Goal: Task Accomplishment & Management: Manage account settings

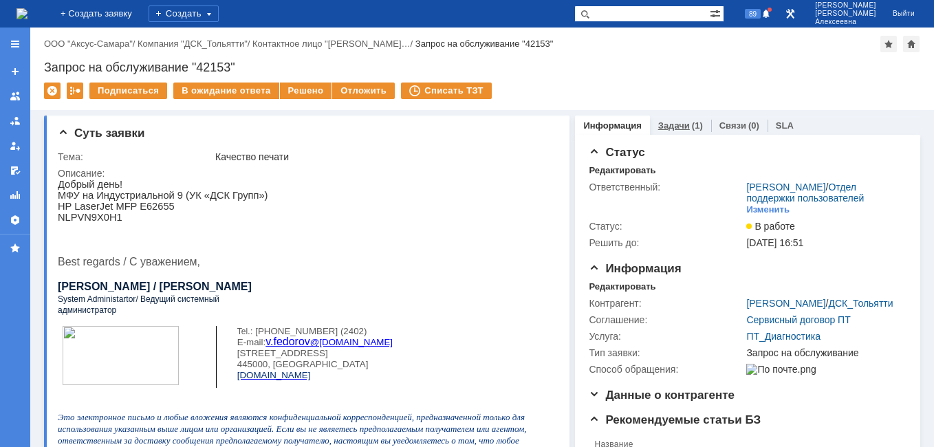
click at [673, 127] on link "Задачи" at bounding box center [675, 125] width 32 height 10
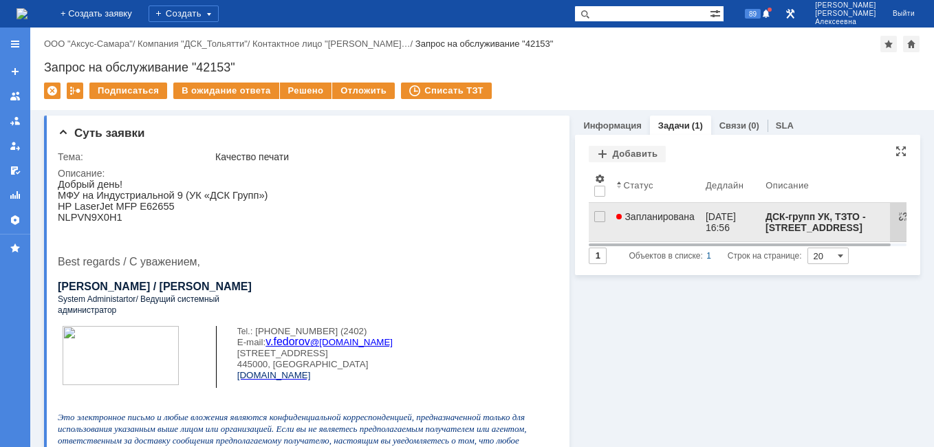
click at [663, 215] on span "Запланирована" at bounding box center [656, 216] width 78 height 11
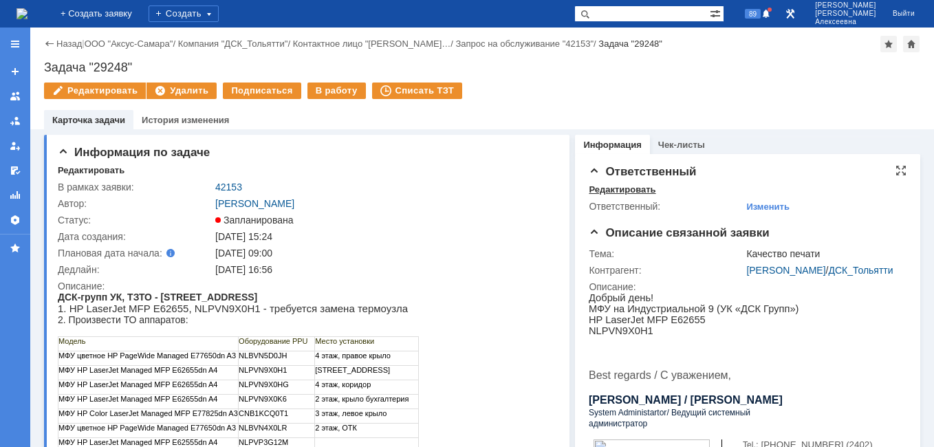
click at [619, 188] on div "Редактировать" at bounding box center [622, 189] width 67 height 11
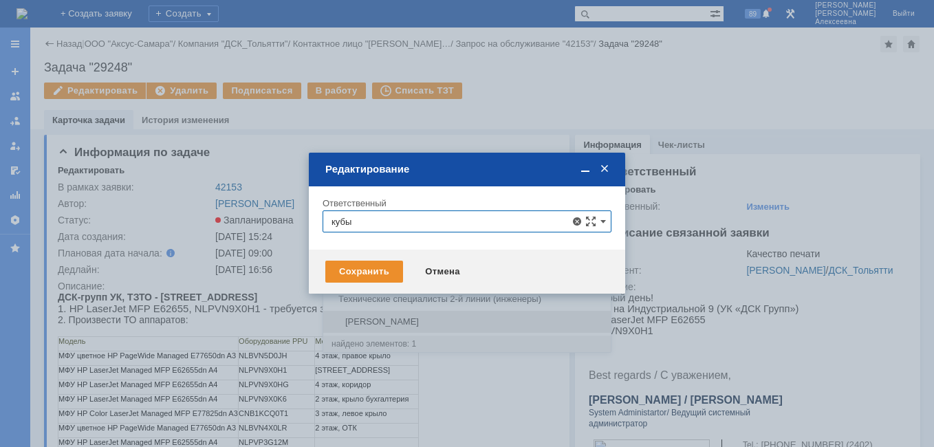
click at [407, 316] on div "[PERSON_NAME]" at bounding box center [467, 322] width 288 height 22
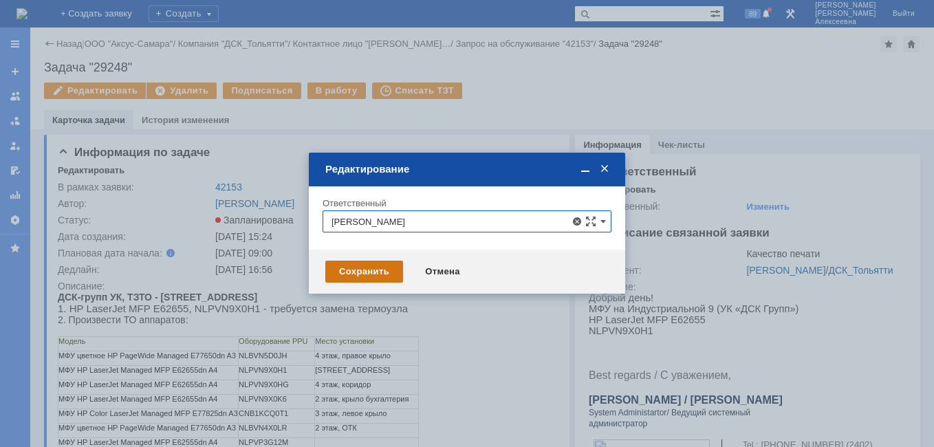
type input "[PERSON_NAME]"
click at [367, 267] on div "Сохранить" at bounding box center [364, 272] width 78 height 22
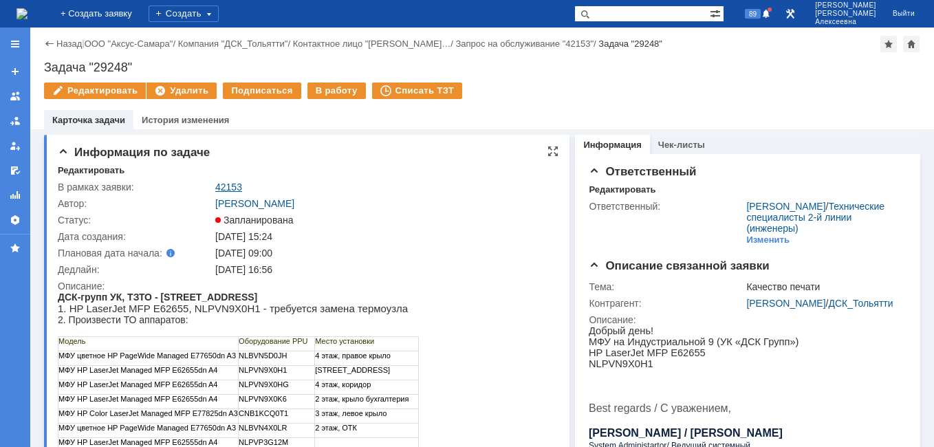
click at [238, 186] on link "42153" at bounding box center [228, 187] width 27 height 11
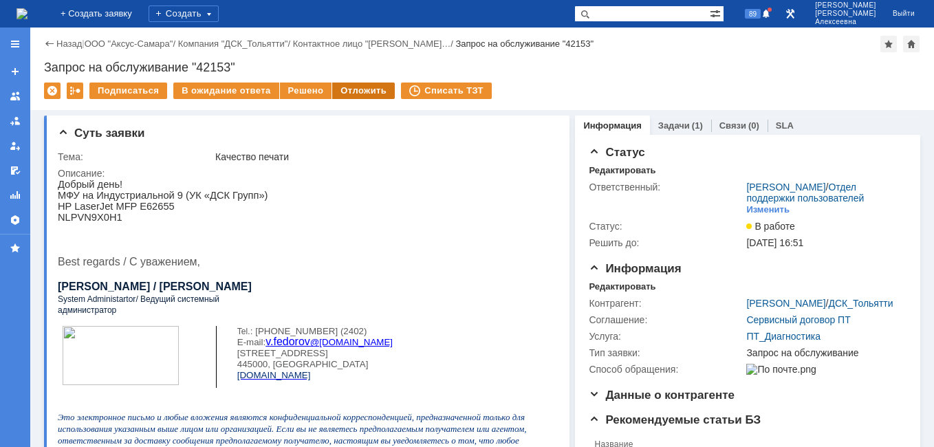
click at [344, 87] on div "Отложить" at bounding box center [363, 91] width 63 height 17
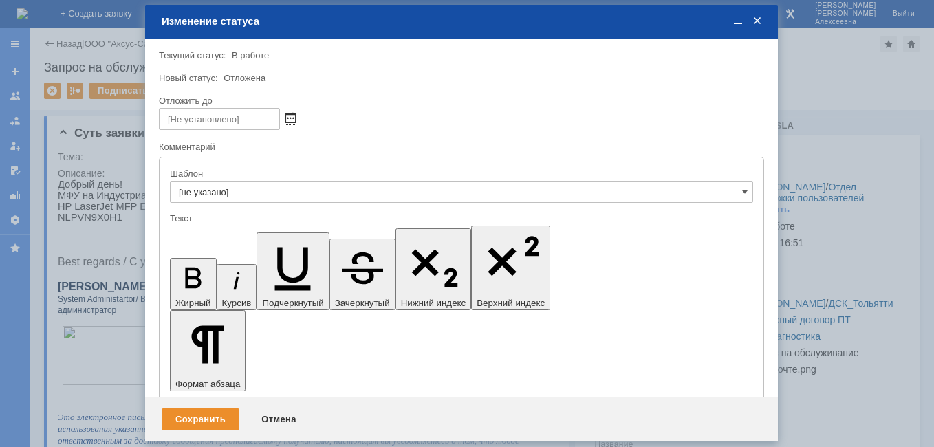
click at [293, 122] on span at bounding box center [291, 119] width 10 height 11
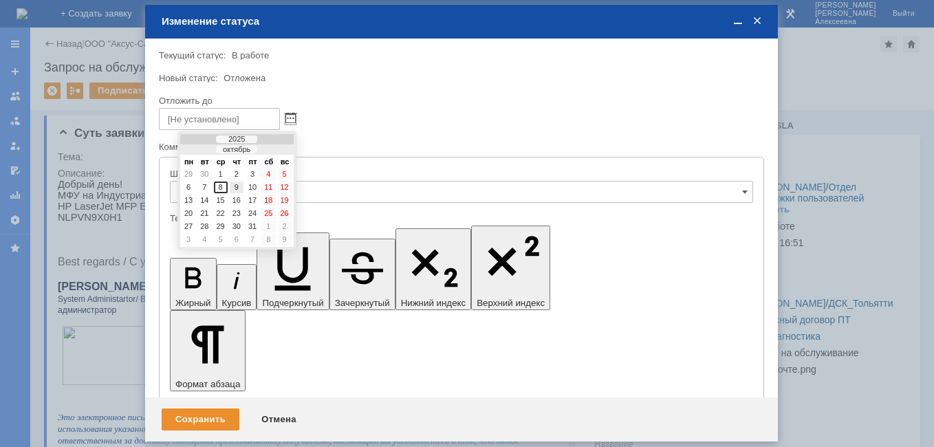
click at [237, 185] on div "9" at bounding box center [237, 188] width 14 height 12
type input "[DATE] 16:52"
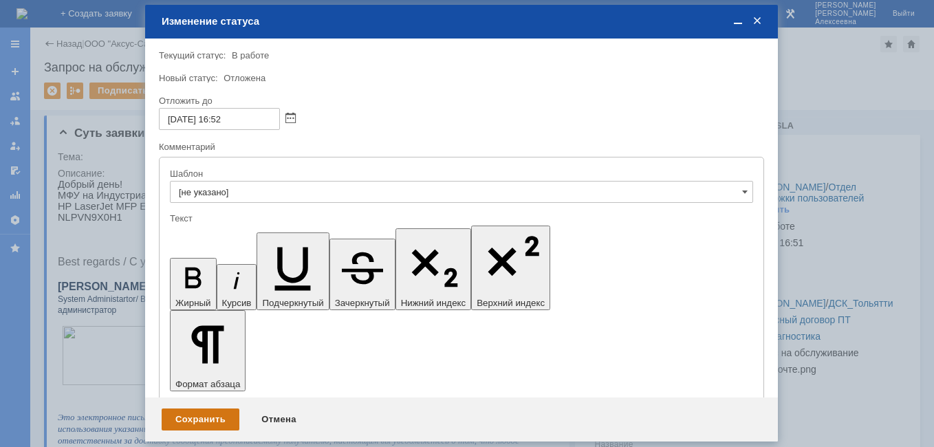
click at [190, 412] on div "Сохранить" at bounding box center [201, 420] width 78 height 22
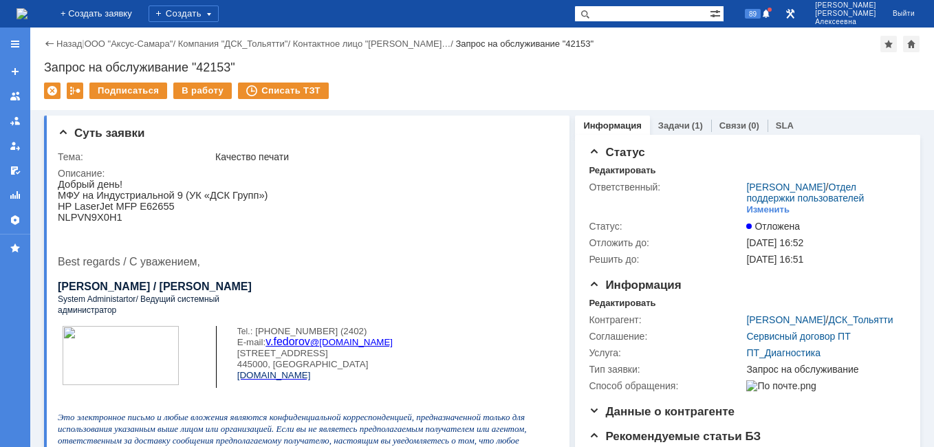
click at [28, 17] on img at bounding box center [22, 13] width 11 height 11
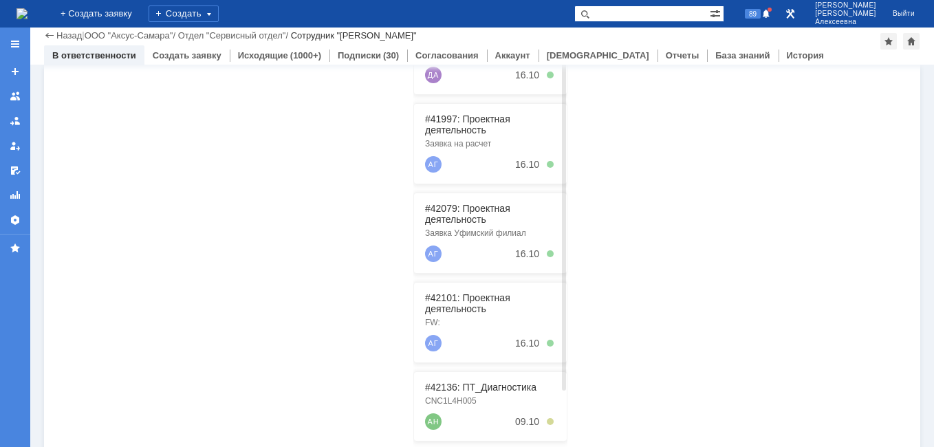
scroll to position [213, 0]
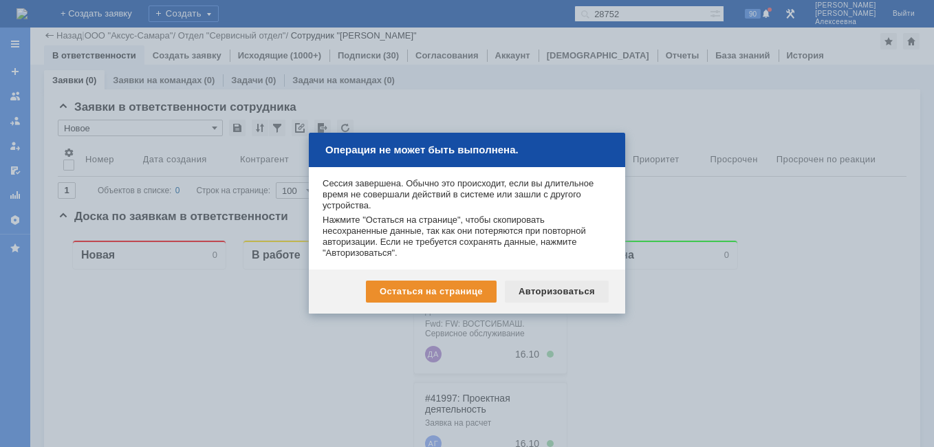
scroll to position [351, 0]
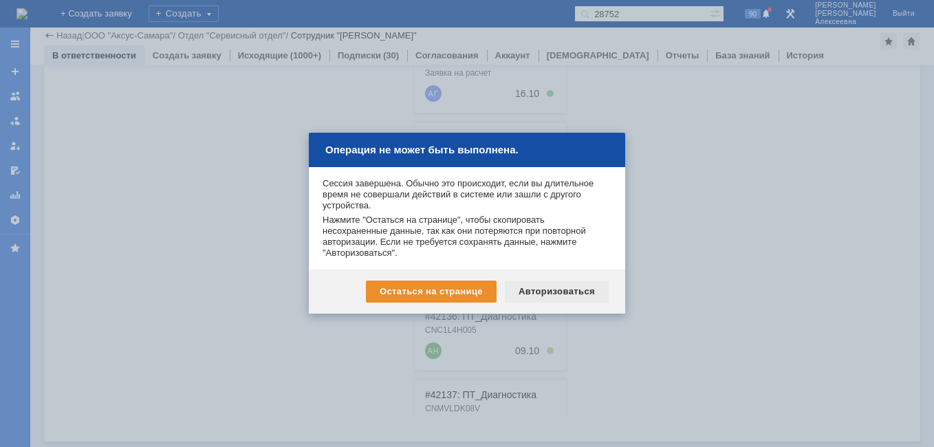
click at [550, 284] on div "Авторизоваться" at bounding box center [557, 292] width 104 height 22
